Goal: Find specific page/section

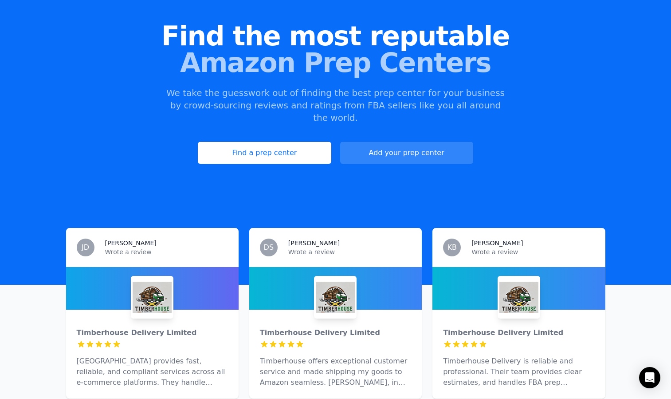
scroll to position [70, 0]
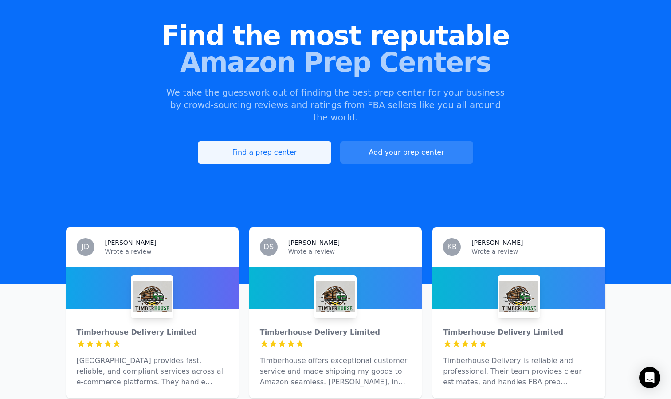
click at [282, 141] on link "Find a prep center" at bounding box center [264, 152] width 133 height 22
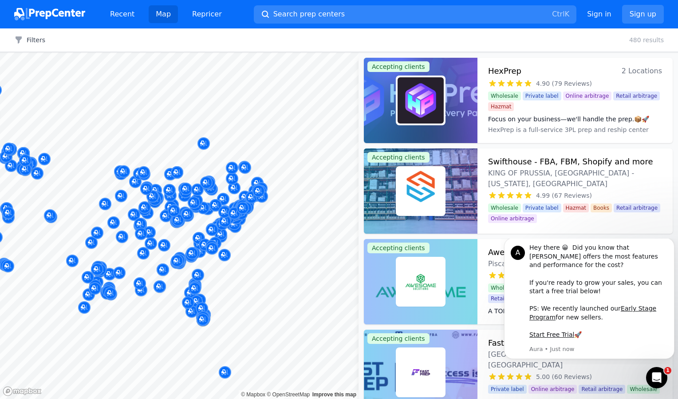
click at [217, 193] on button "Map marker" at bounding box center [211, 189] width 12 height 13
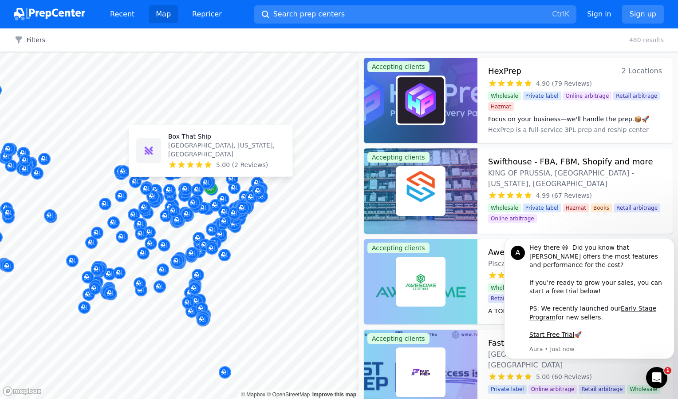
click at [213, 192] on div "Map marker" at bounding box center [211, 188] width 12 height 12
click at [212, 192] on div "Map marker" at bounding box center [211, 188] width 12 height 12
click at [210, 162] on icon at bounding box center [208, 164] width 9 height 9
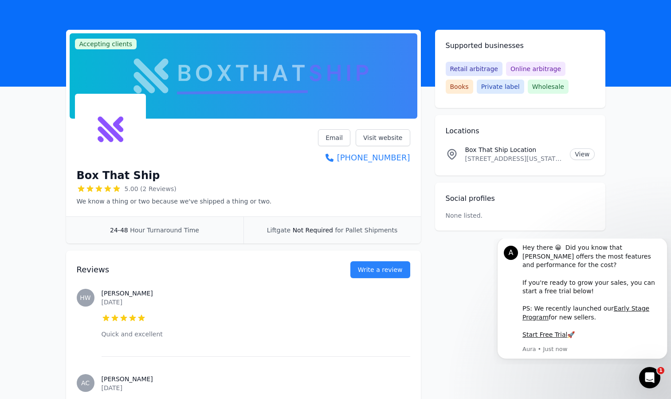
scroll to position [28, 0]
click at [380, 139] on link "Visit website" at bounding box center [383, 137] width 55 height 17
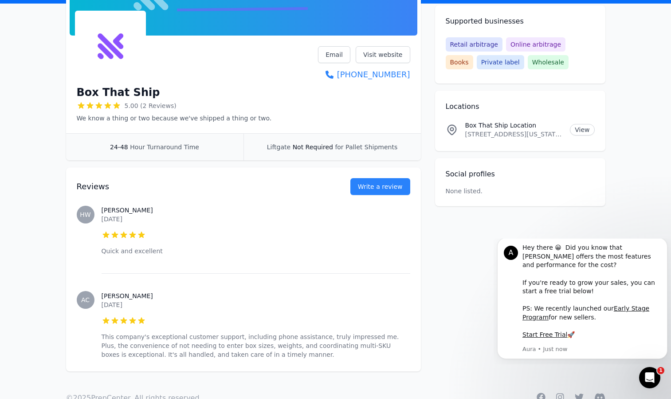
scroll to position [136, 0]
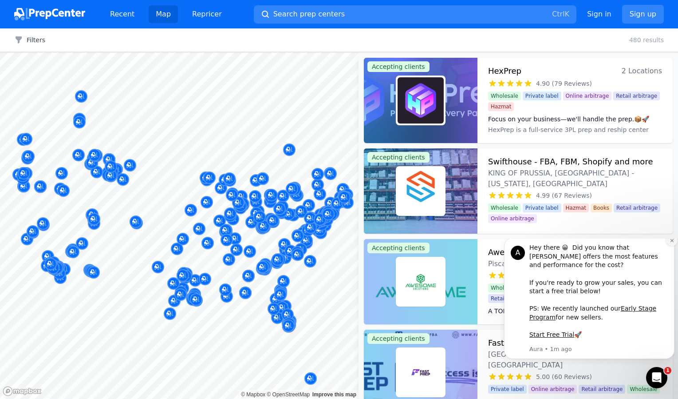
click at [670, 243] on icon "Dismiss notification" at bounding box center [672, 240] width 5 height 5
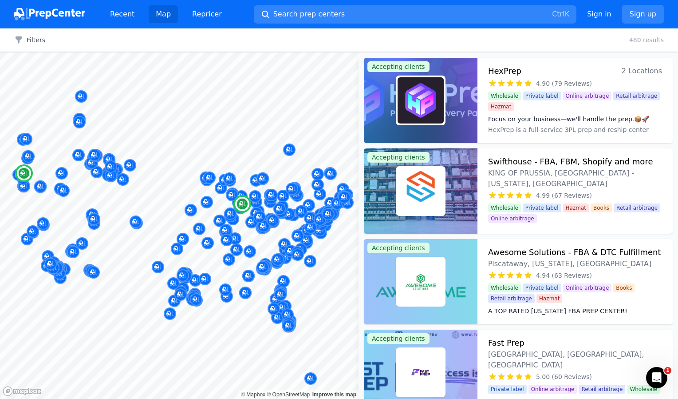
click at [569, 99] on span "Online arbitrage" at bounding box center [587, 95] width 49 height 9
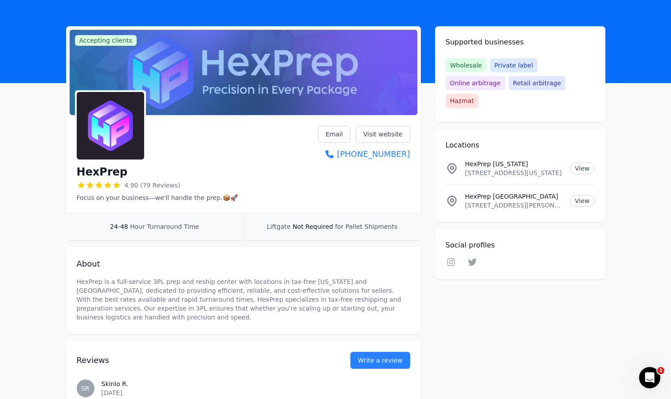
scroll to position [30, 0]
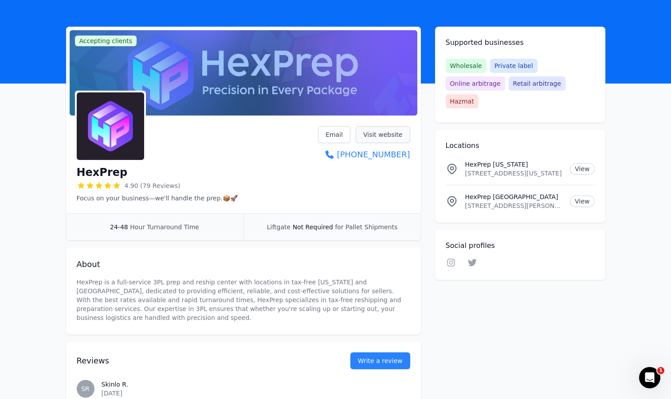
click at [383, 130] on link "Visit website" at bounding box center [383, 134] width 55 height 17
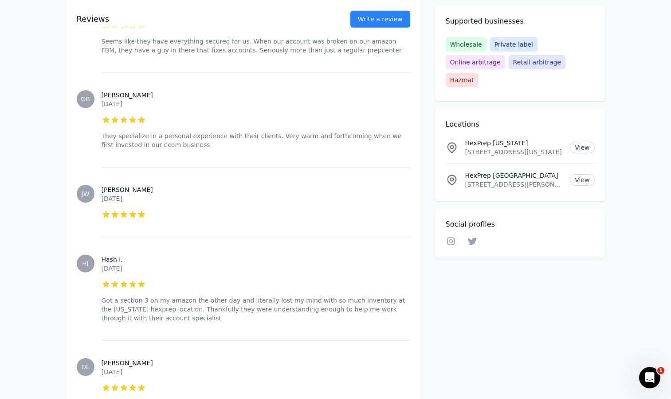
scroll to position [2885, 0]
